Goal: Transaction & Acquisition: Purchase product/service

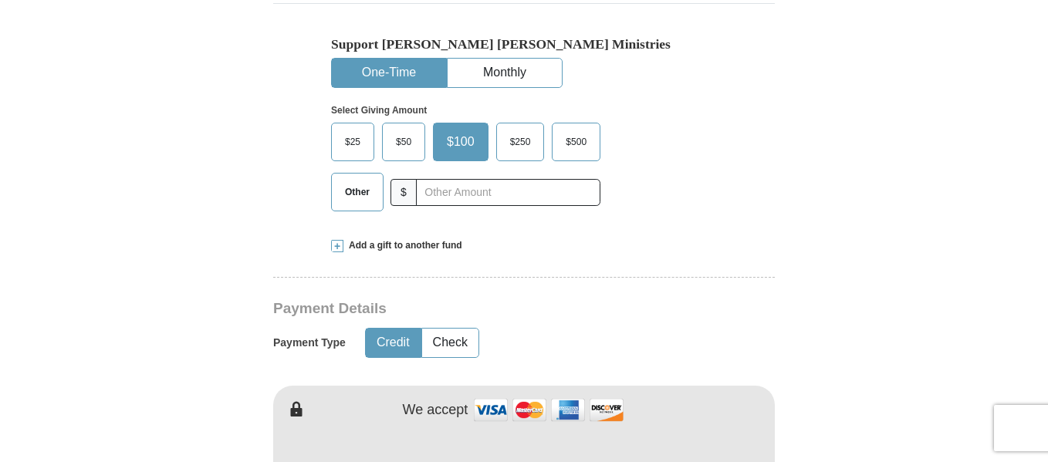
scroll to position [463, 0]
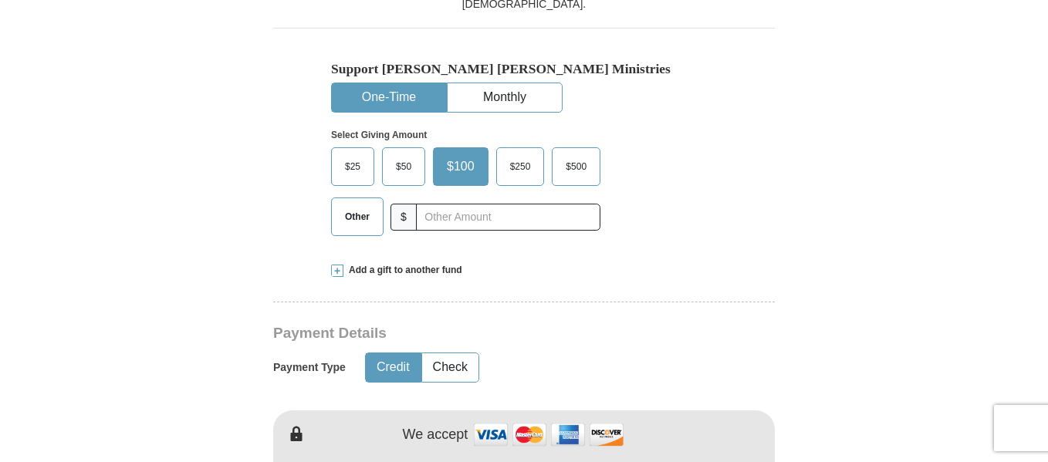
click at [346, 218] on span "Other" at bounding box center [357, 216] width 40 height 23
click at [0, 0] on input "Other" at bounding box center [0, 0] width 0 height 0
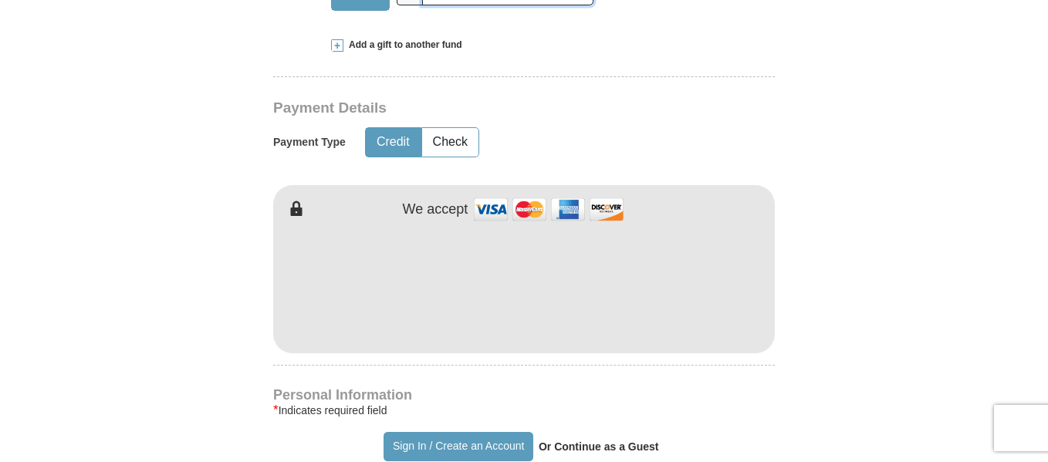
scroll to position [694, 0]
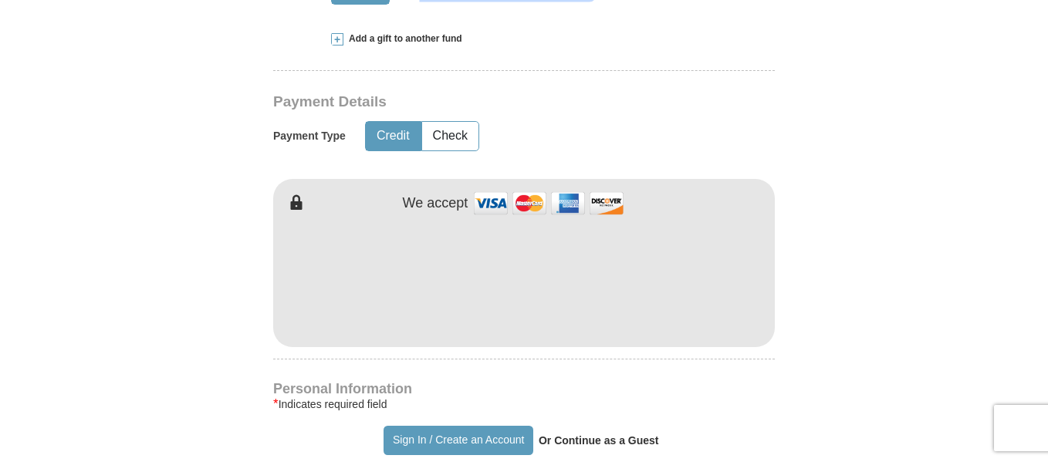
type input "10.00"
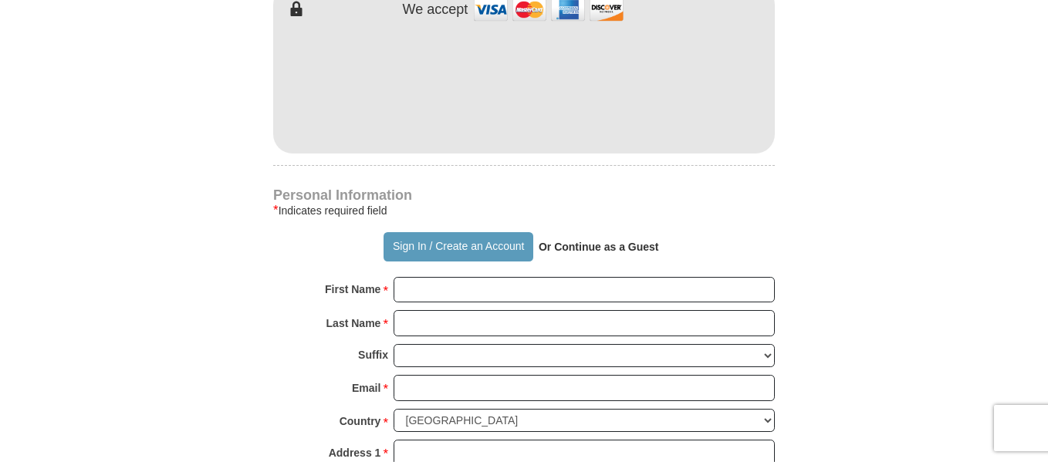
scroll to position [926, 0]
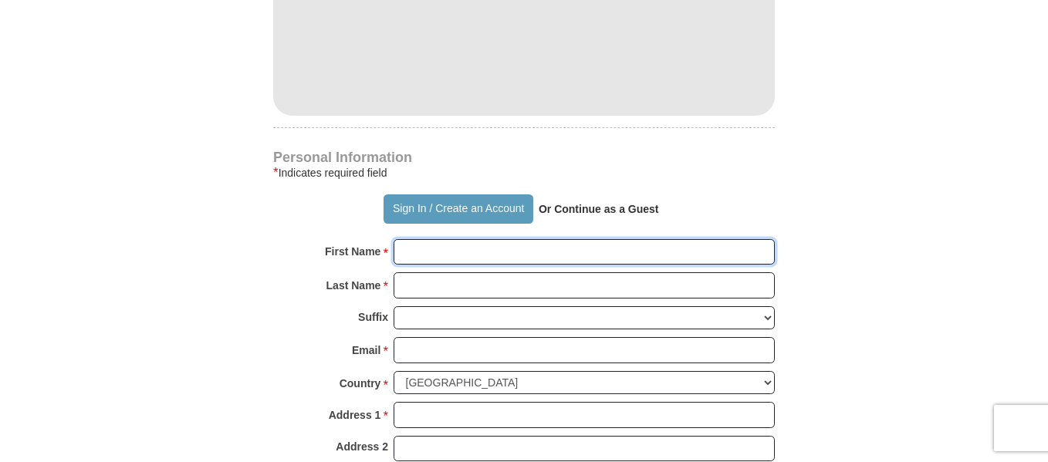
click at [415, 251] on input "First Name *" at bounding box center [583, 252] width 381 height 26
drag, startPoint x: 471, startPoint y: 251, endPoint x: 437, endPoint y: 246, distance: 33.5
click at [437, 246] on input "[PERSON_NAME]" at bounding box center [583, 252] width 381 height 26
type input "[PERSON_NAME]"
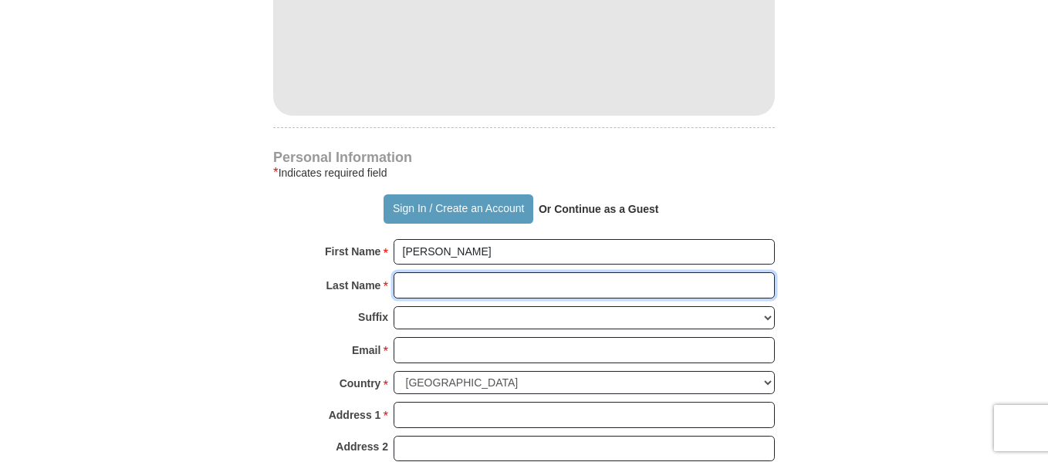
click at [440, 288] on input "Last Name *" at bounding box center [583, 285] width 381 height 26
type input "[PERSON_NAME]"
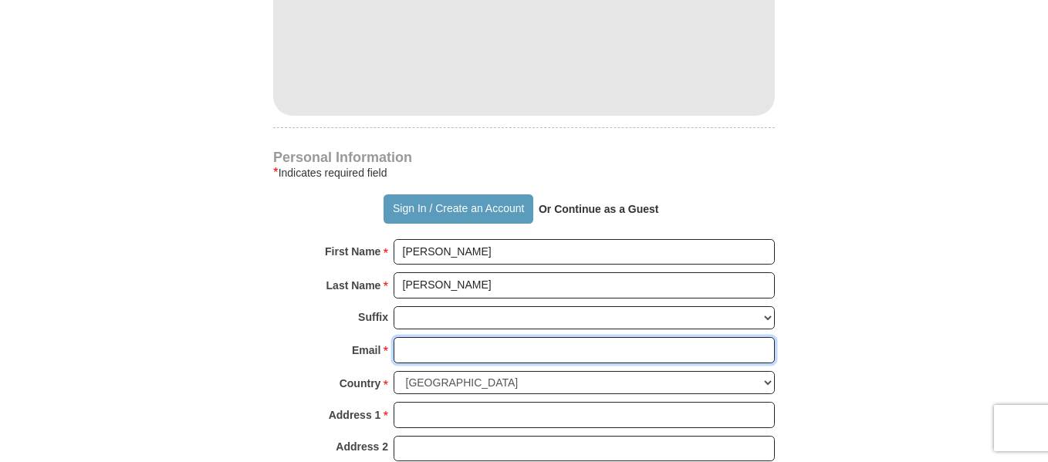
click at [413, 351] on input "Email *" at bounding box center [583, 350] width 381 height 26
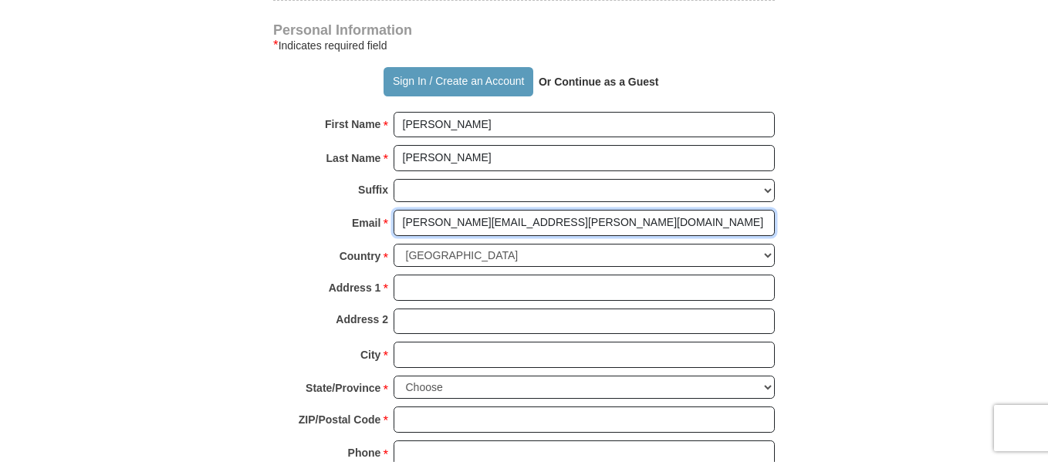
scroll to position [1080, 0]
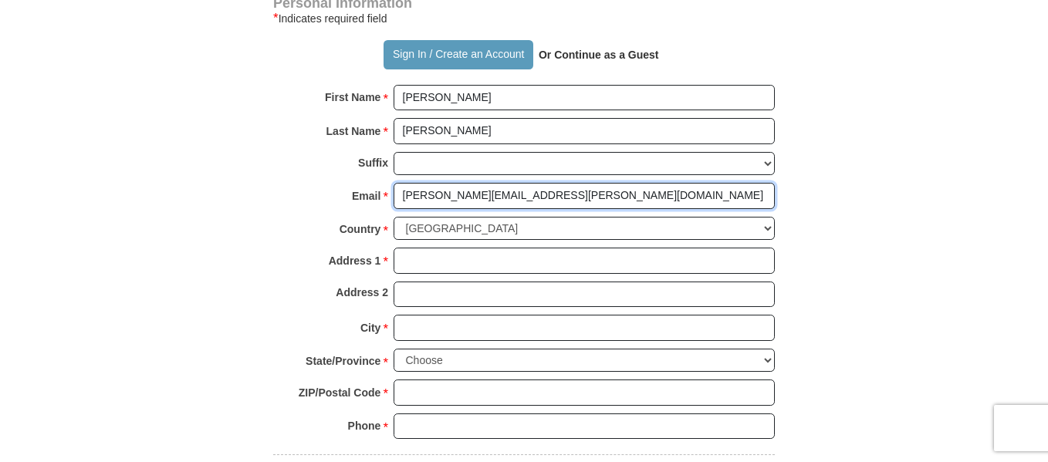
type input "[PERSON_NAME][EMAIL_ADDRESS][PERSON_NAME][DOMAIN_NAME]"
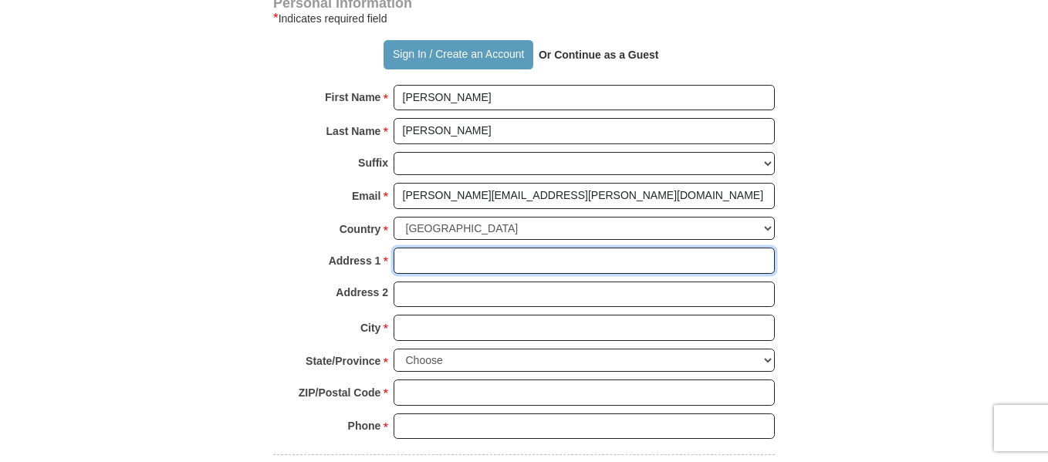
click at [427, 270] on input "Address 1 *" at bounding box center [583, 261] width 381 height 26
type input "[STREET_ADDRESS]"
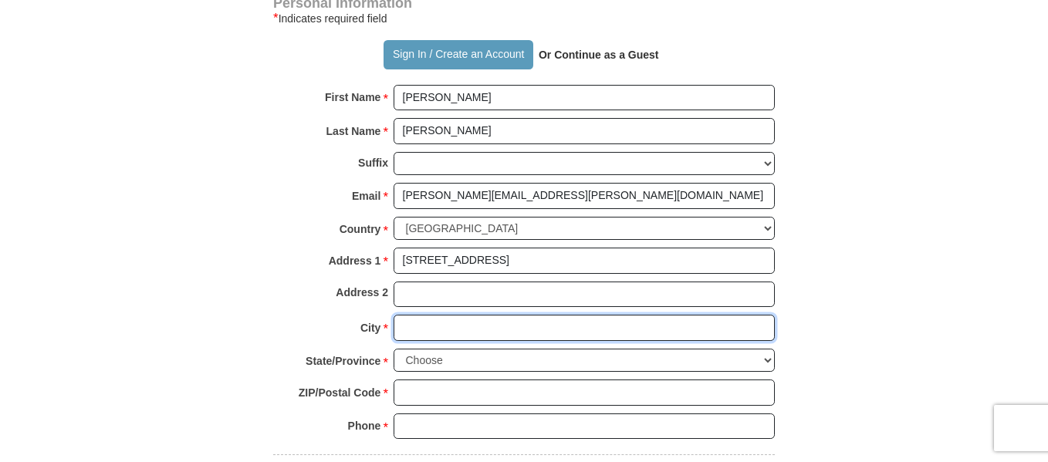
click at [429, 328] on input "City *" at bounding box center [583, 328] width 381 height 26
type input "[GEOGRAPHIC_DATA]"
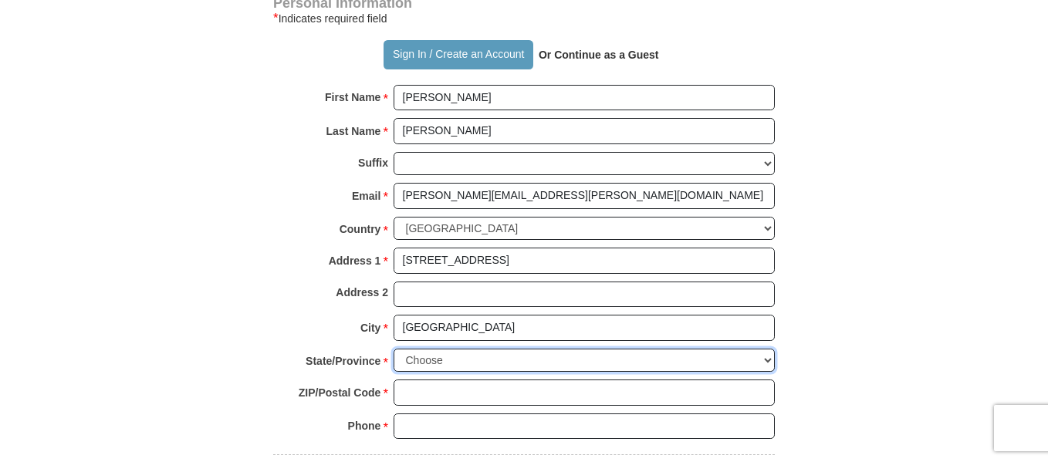
click at [437, 362] on select "Choose [US_STATE] [US_STATE] [US_STATE] [US_STATE] [US_STATE] Armed Forces Amer…" at bounding box center [583, 361] width 381 height 24
select select "IL"
click at [393, 349] on select "Choose [US_STATE] [US_STATE] [US_STATE] [US_STATE] [US_STATE] Armed Forces Amer…" at bounding box center [583, 361] width 381 height 24
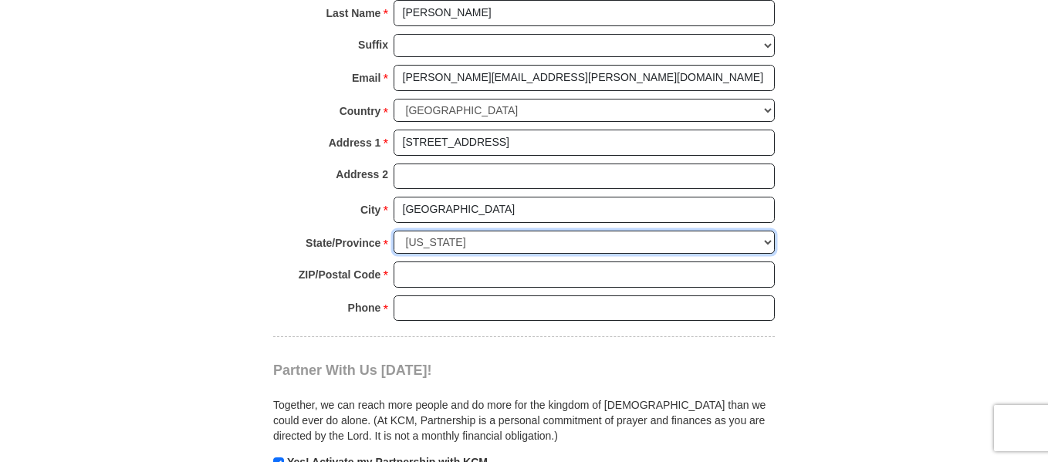
scroll to position [1234, 0]
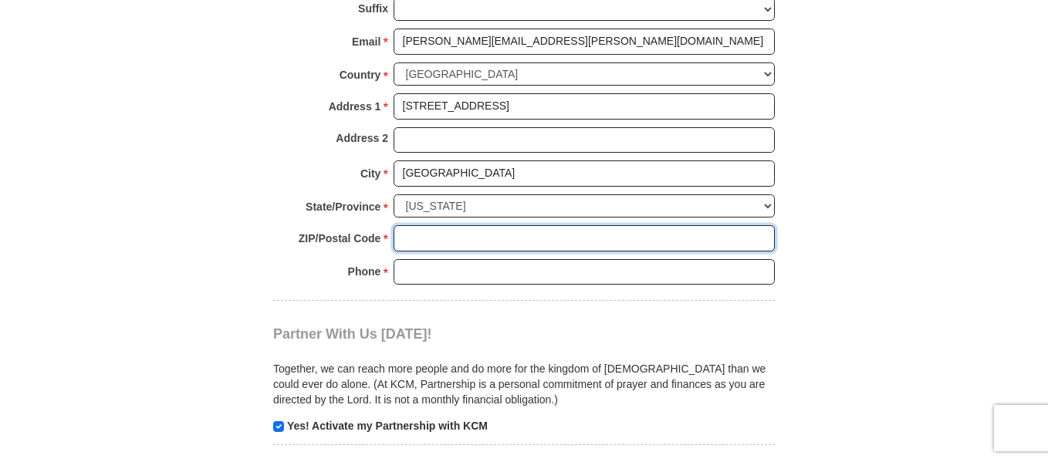
click at [408, 238] on input "ZIP/Postal Code *" at bounding box center [583, 238] width 381 height 26
type input "60302"
click at [422, 267] on input "Phone * *" at bounding box center [583, 272] width 381 height 26
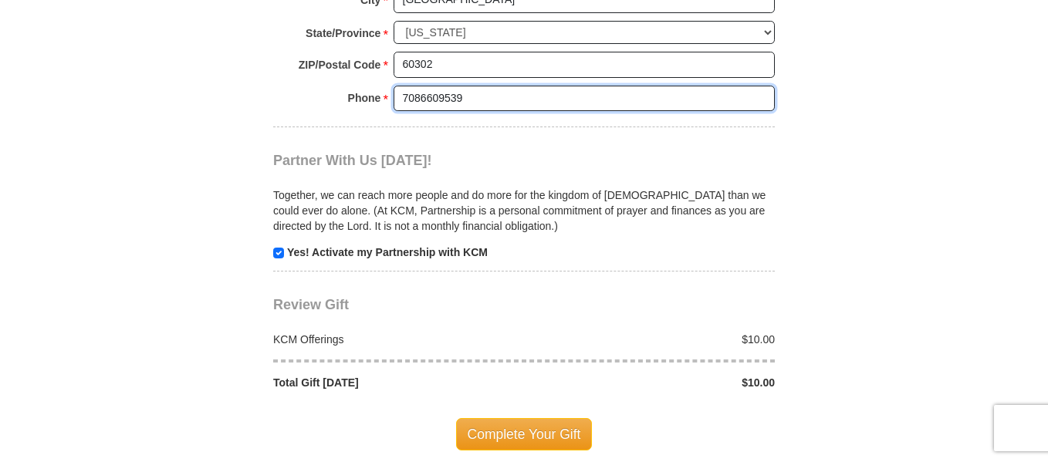
scroll to position [1466, 0]
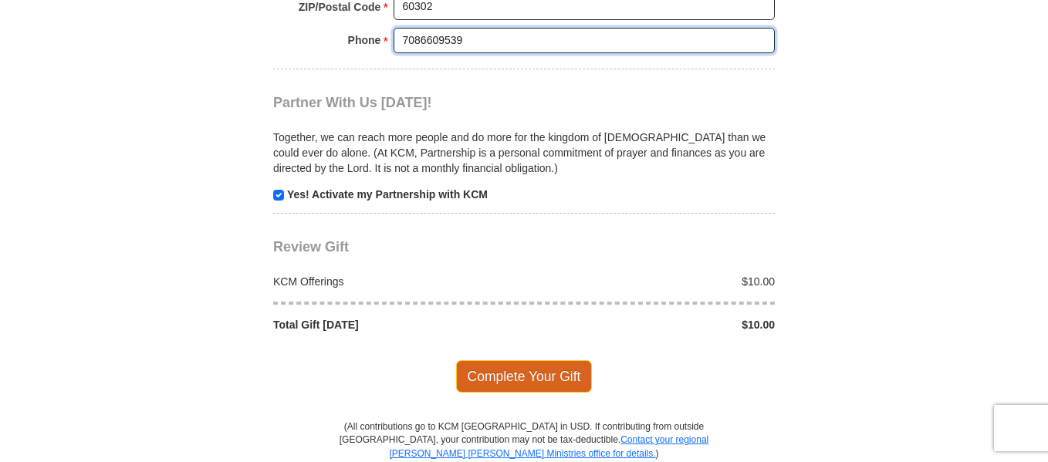
type input "7086609539"
click at [528, 379] on span "Complete Your Gift" at bounding box center [524, 376] width 137 height 32
